Goal: Obtain resource: Download file/media

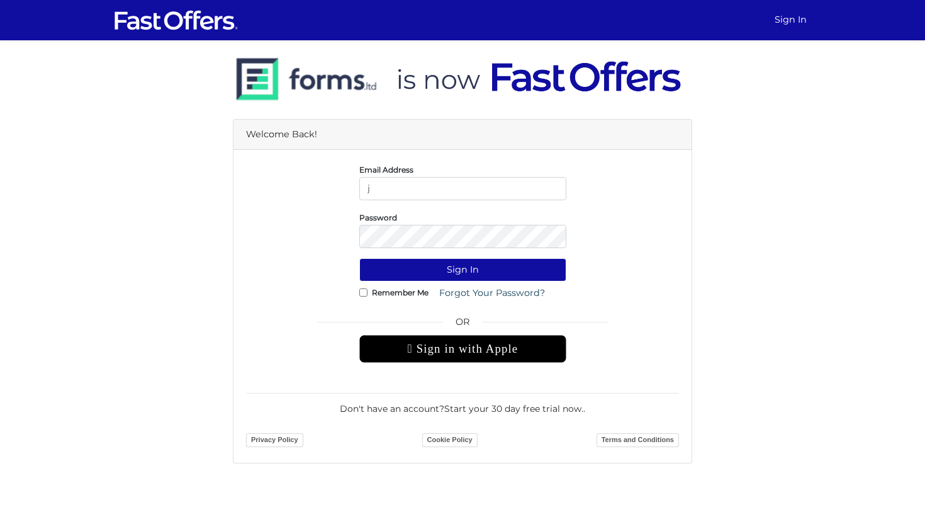
type input "j"
click at [492, 344] on div " Sign in with Apple" at bounding box center [462, 349] width 207 height 28
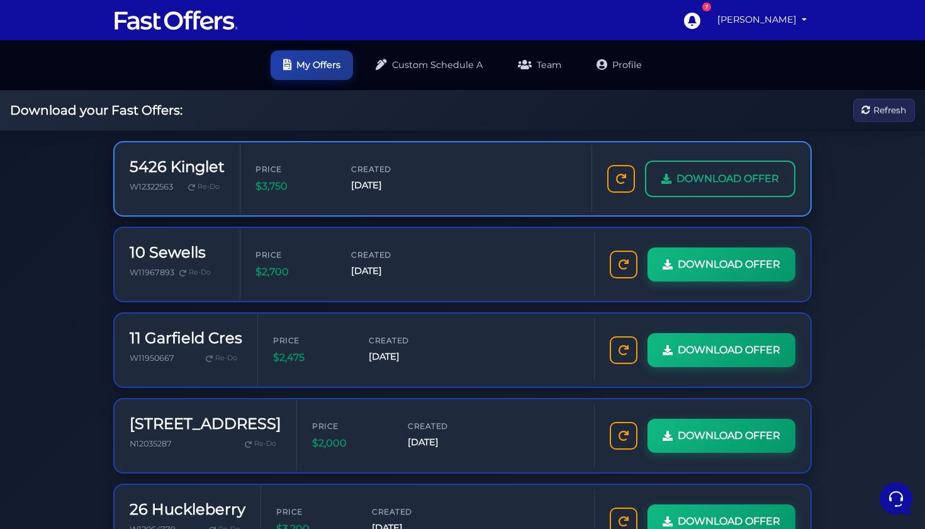
click at [721, 179] on span "DOWNLOAD OFFER" at bounding box center [728, 179] width 103 height 16
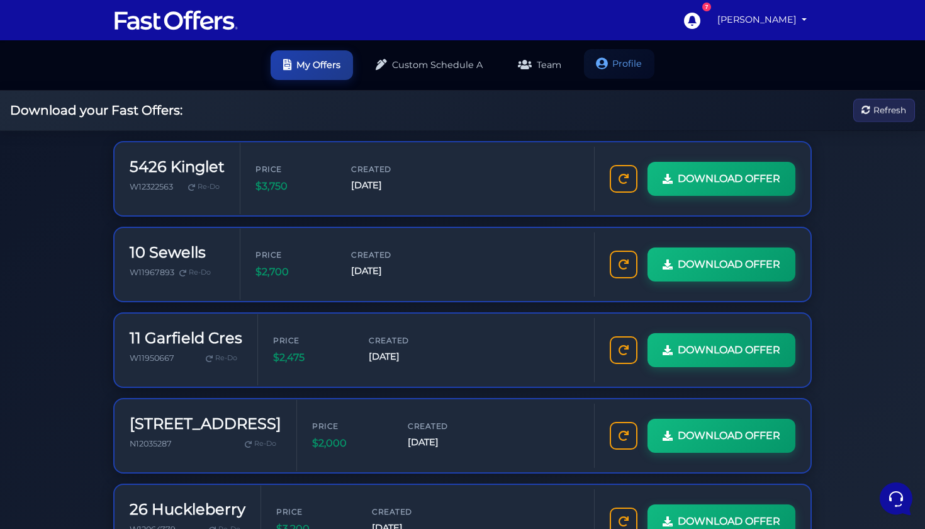
click at [640, 67] on link "Profile" at bounding box center [619, 64] width 70 height 30
